Goal: Transaction & Acquisition: Purchase product/service

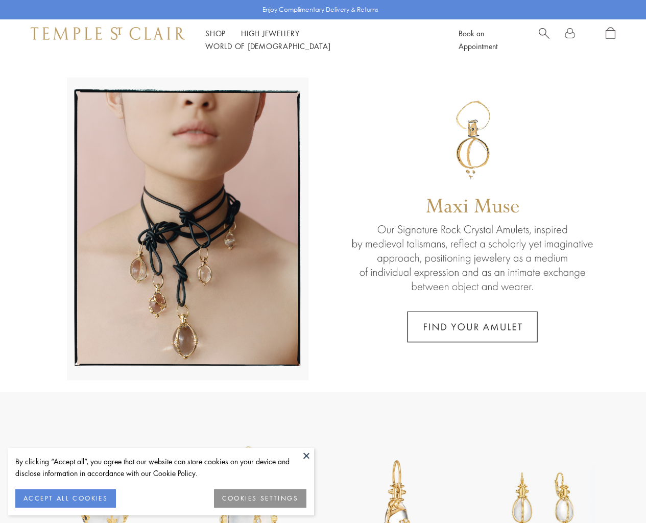
click at [265, 498] on button "COOKIES SETTINGS" at bounding box center [260, 498] width 92 height 18
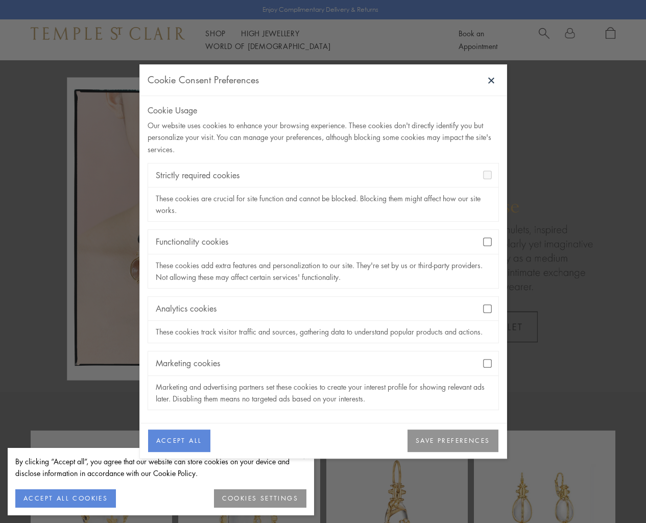
click at [444, 446] on button "SAVE PREFERENCES" at bounding box center [452, 440] width 90 height 22
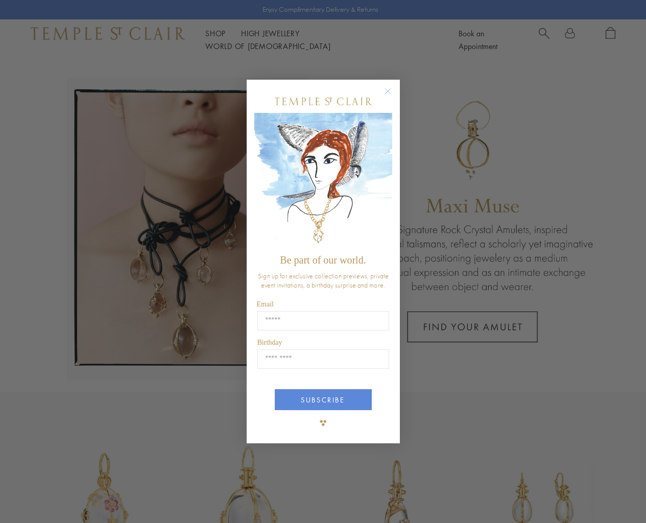
click at [387, 89] on circle "Close dialog" at bounding box center [387, 91] width 12 height 12
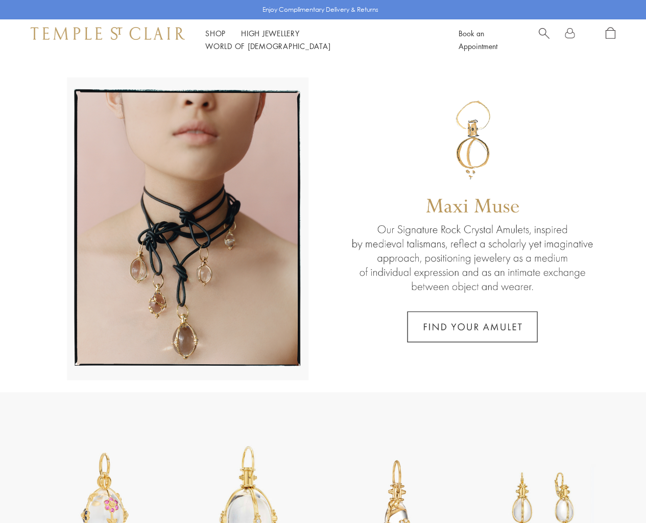
click at [214, 38] on link "Shop Shop" at bounding box center [215, 33] width 20 height 10
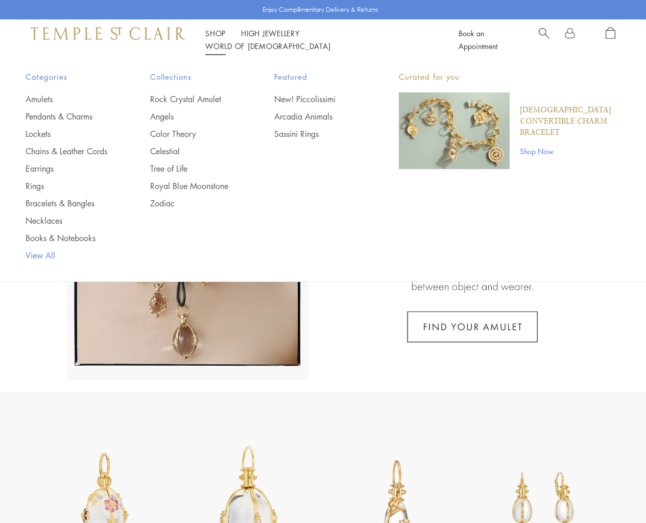
click at [40, 261] on link "View All" at bounding box center [68, 255] width 84 height 11
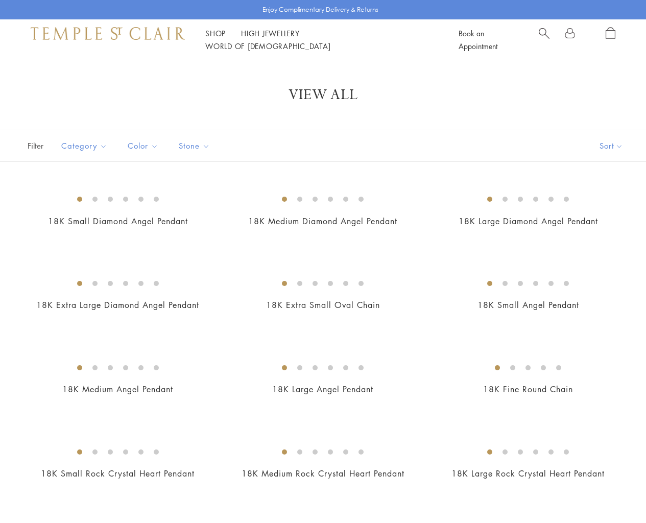
click at [101, 147] on span "Category" at bounding box center [85, 145] width 59 height 13
click at [80, 236] on button "Necklaces" at bounding box center [108, 236] width 94 height 12
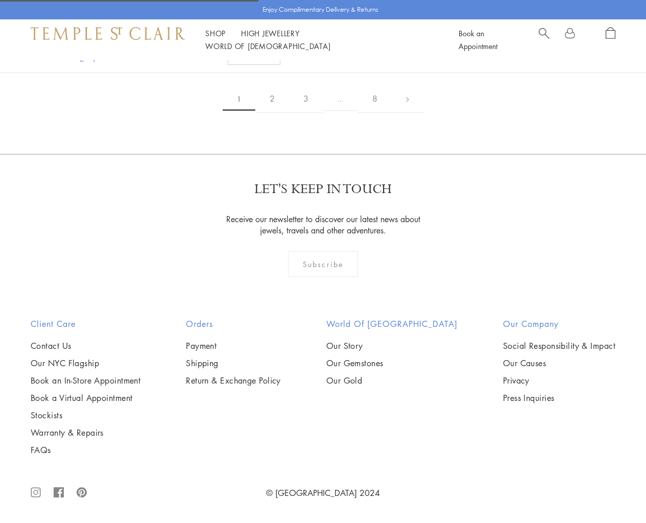
scroll to position [2352, 0]
